Goal: Transaction & Acquisition: Download file/media

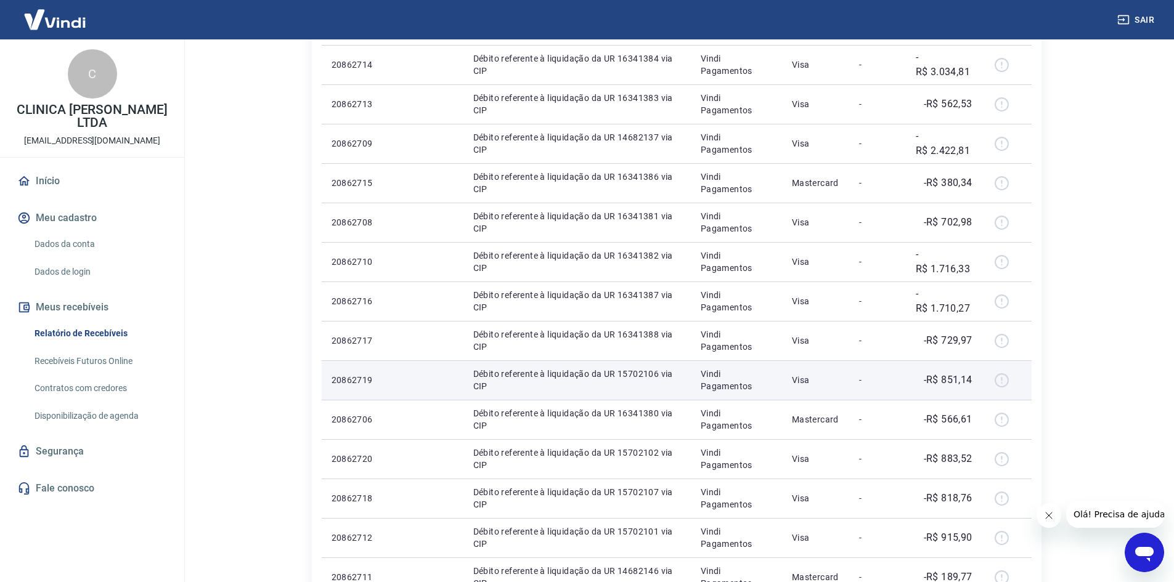
scroll to position [185, 0]
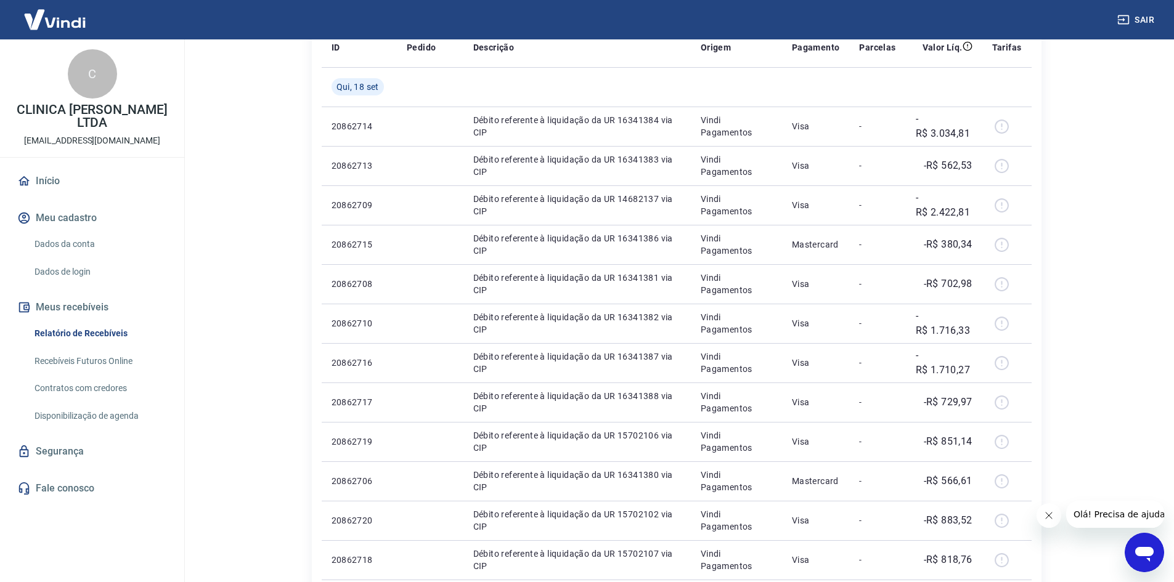
click at [1126, 342] on main "Início / Meus Recebíveis / Relatório de Recebíveis Relatório de Recebíveis Saib…" at bounding box center [676, 126] width 995 height 543
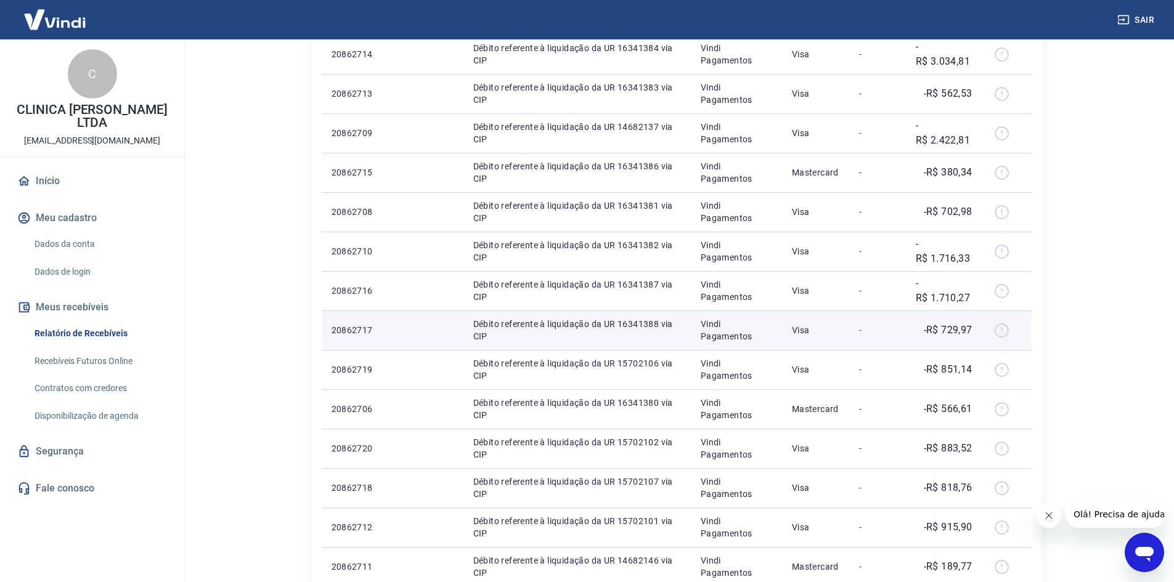
scroll to position [370, 0]
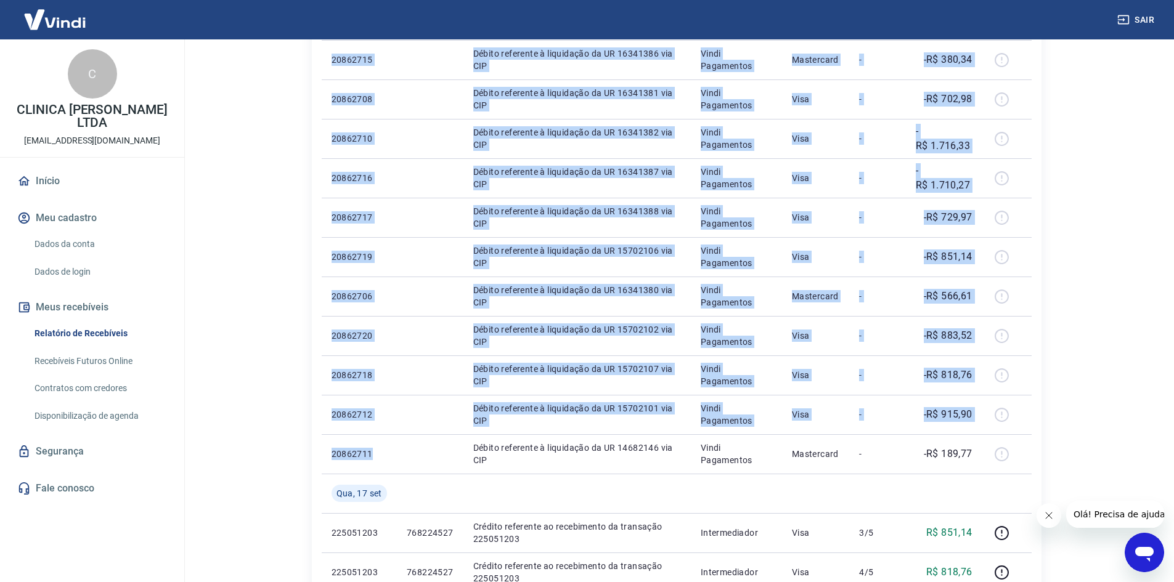
drag, startPoint x: 370, startPoint y: 451, endPoint x: 312, endPoint y: 455, distance: 57.4
click at [309, 454] on div "Início / Meus Recebíveis / Relatório de Recebíveis Relatório de Recebíveis Saib…" at bounding box center [676, 285] width 759 height 1230
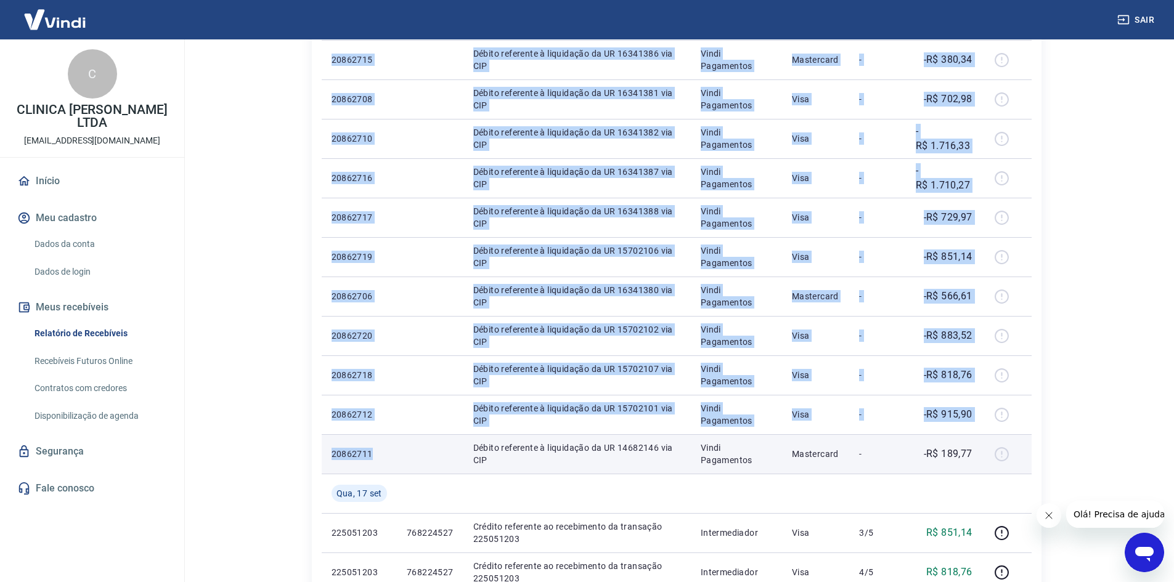
click at [352, 453] on p "20862711" at bounding box center [359, 454] width 55 height 12
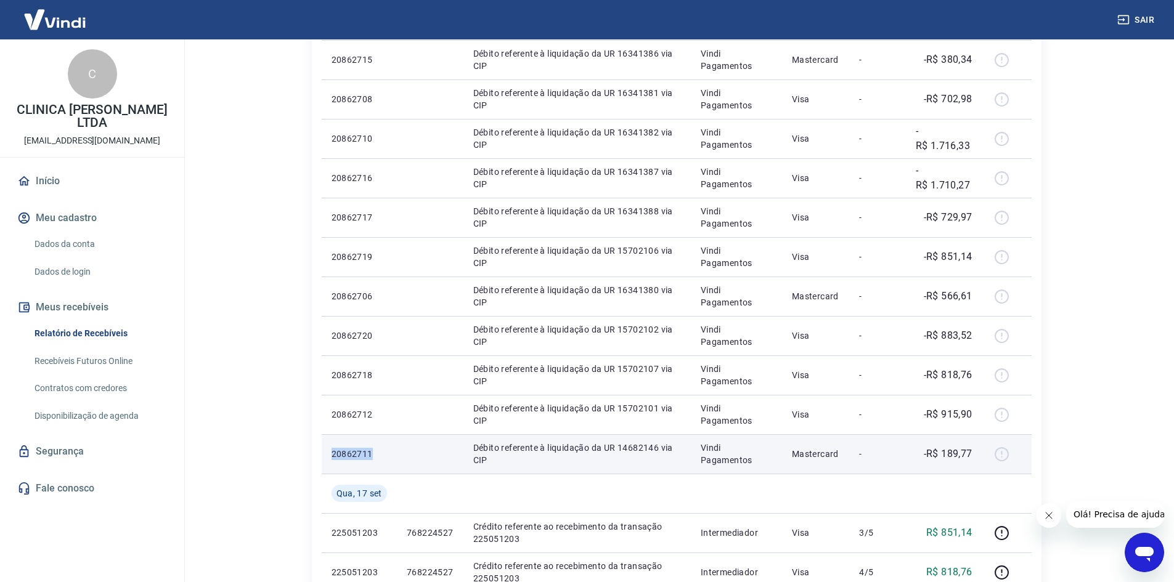
drag, startPoint x: 332, startPoint y: 454, endPoint x: 364, endPoint y: 454, distance: 31.4
click at [370, 452] on p "20862711" at bounding box center [359, 454] width 55 height 12
copy p "20862711"
click at [1002, 454] on div at bounding box center [1007, 454] width 30 height 20
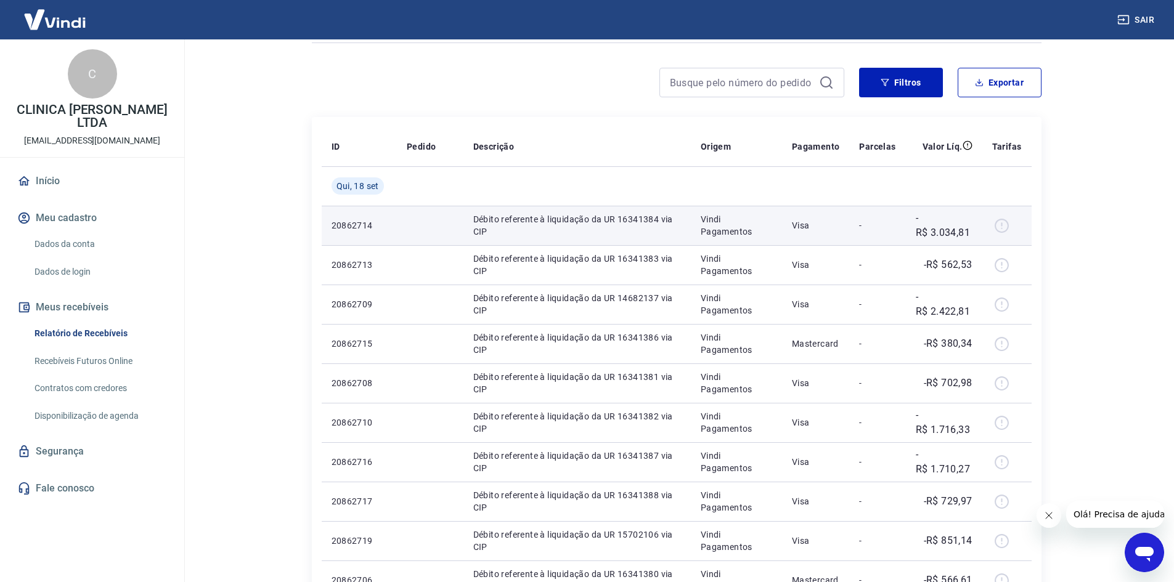
scroll to position [0, 0]
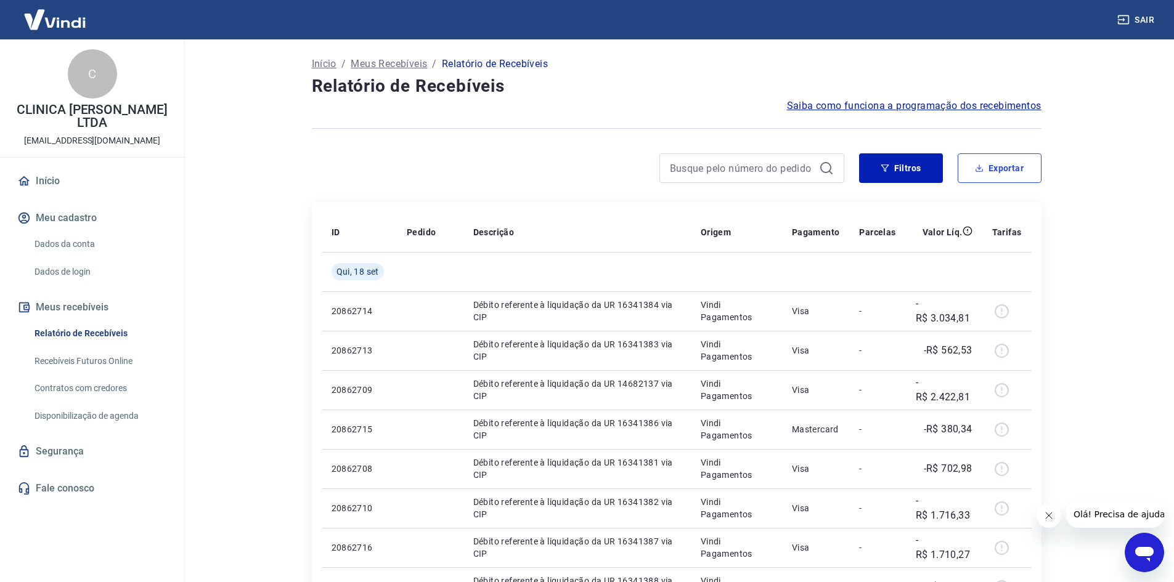
click at [995, 171] on button "Exportar" at bounding box center [1000, 168] width 84 height 30
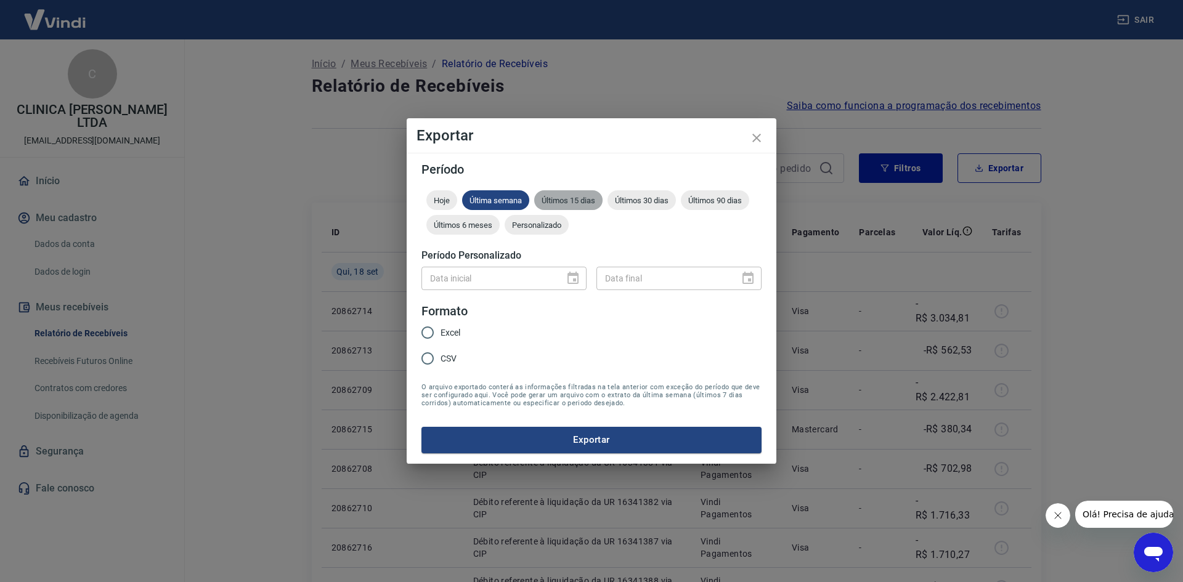
click at [565, 201] on span "Últimos 15 dias" at bounding box center [568, 200] width 68 height 9
click at [449, 340] on label "Excel" at bounding box center [438, 333] width 46 height 26
click at [441, 340] on input "Excel" at bounding box center [428, 333] width 26 height 26
radio input "true"
click at [551, 438] on button "Exportar" at bounding box center [592, 440] width 340 height 26
